Goal: Find specific page/section: Find specific page/section

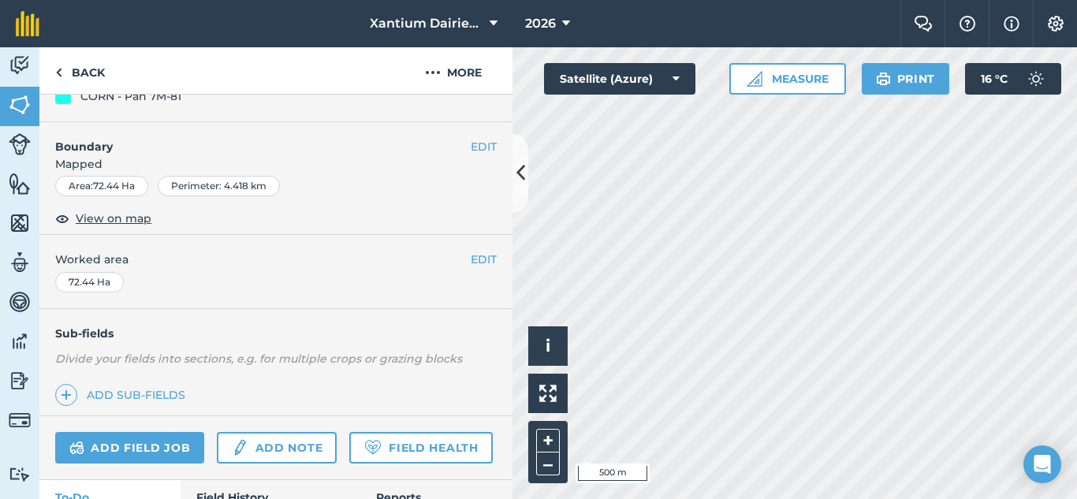
scroll to position [352, 0]
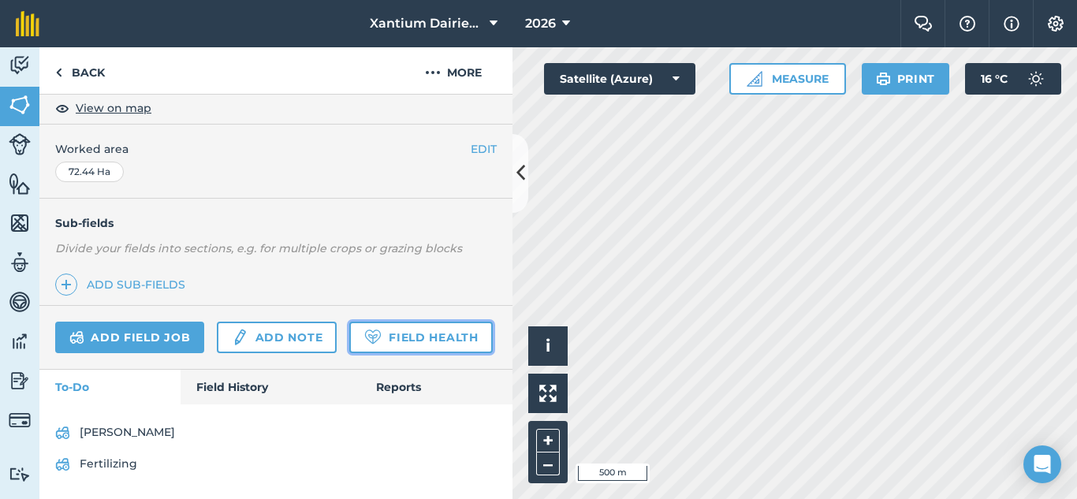
click at [349, 332] on link "Field Health" at bounding box center [420, 338] width 143 height 32
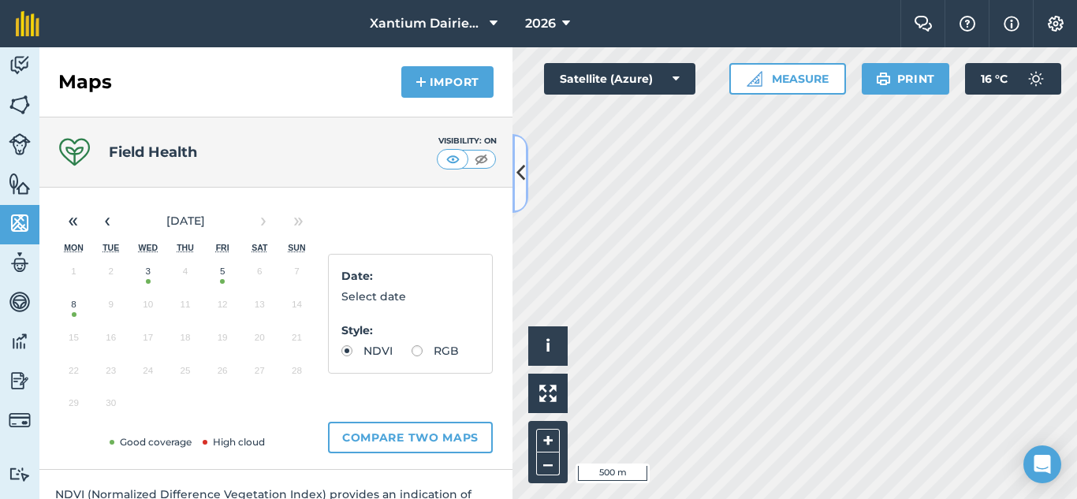
click at [527, 166] on button at bounding box center [521, 173] width 16 height 79
